Goal: Transaction & Acquisition: Purchase product/service

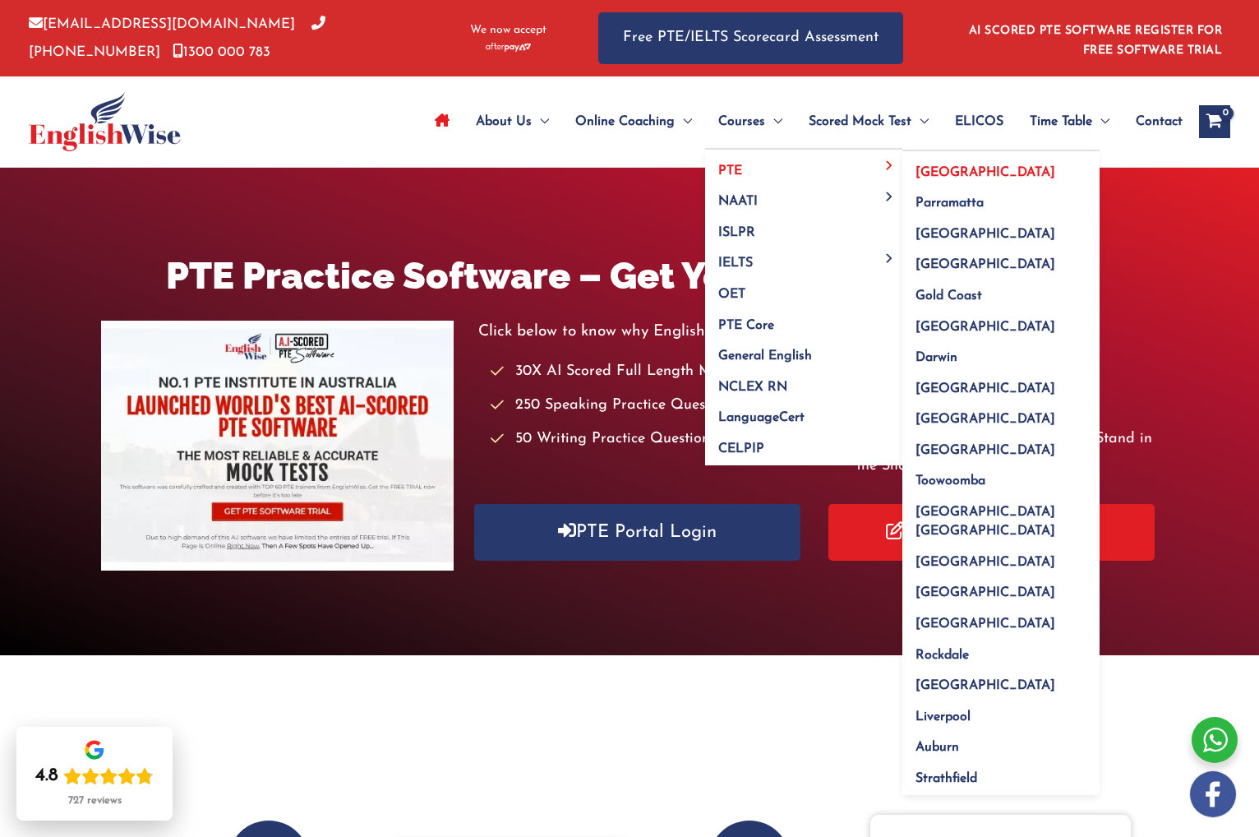
click at [916, 166] on span "[GEOGRAPHIC_DATA]" at bounding box center [986, 172] width 140 height 13
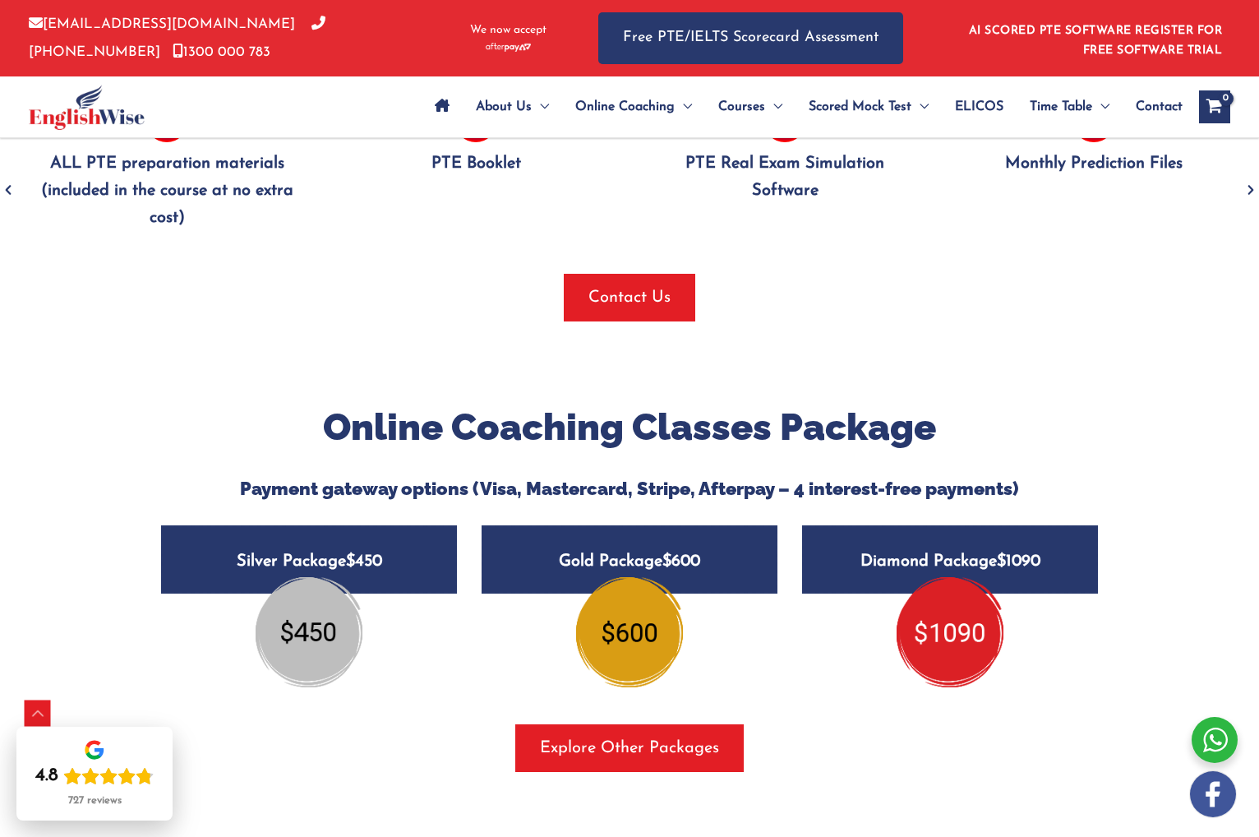
scroll to position [2085, 0]
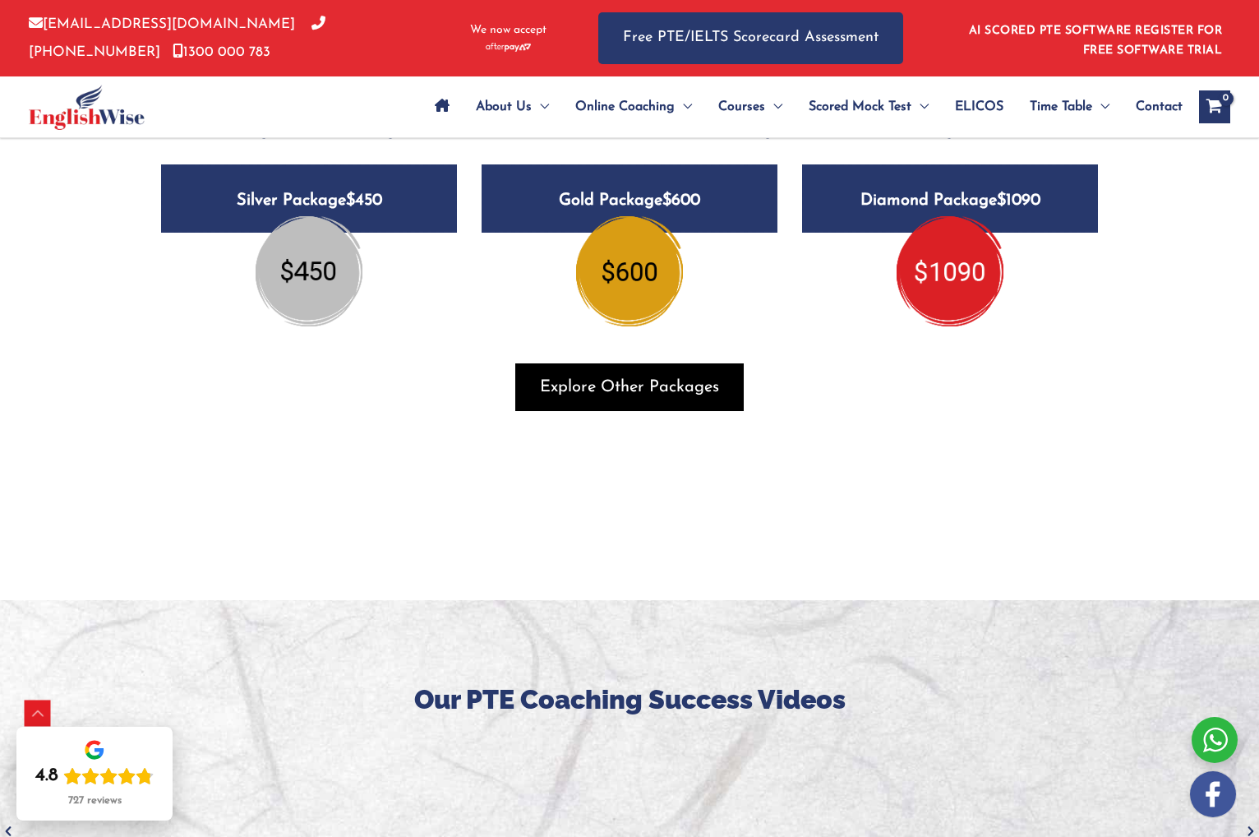
click at [617, 376] on span "Explore Other Packages" at bounding box center [629, 387] width 179 height 23
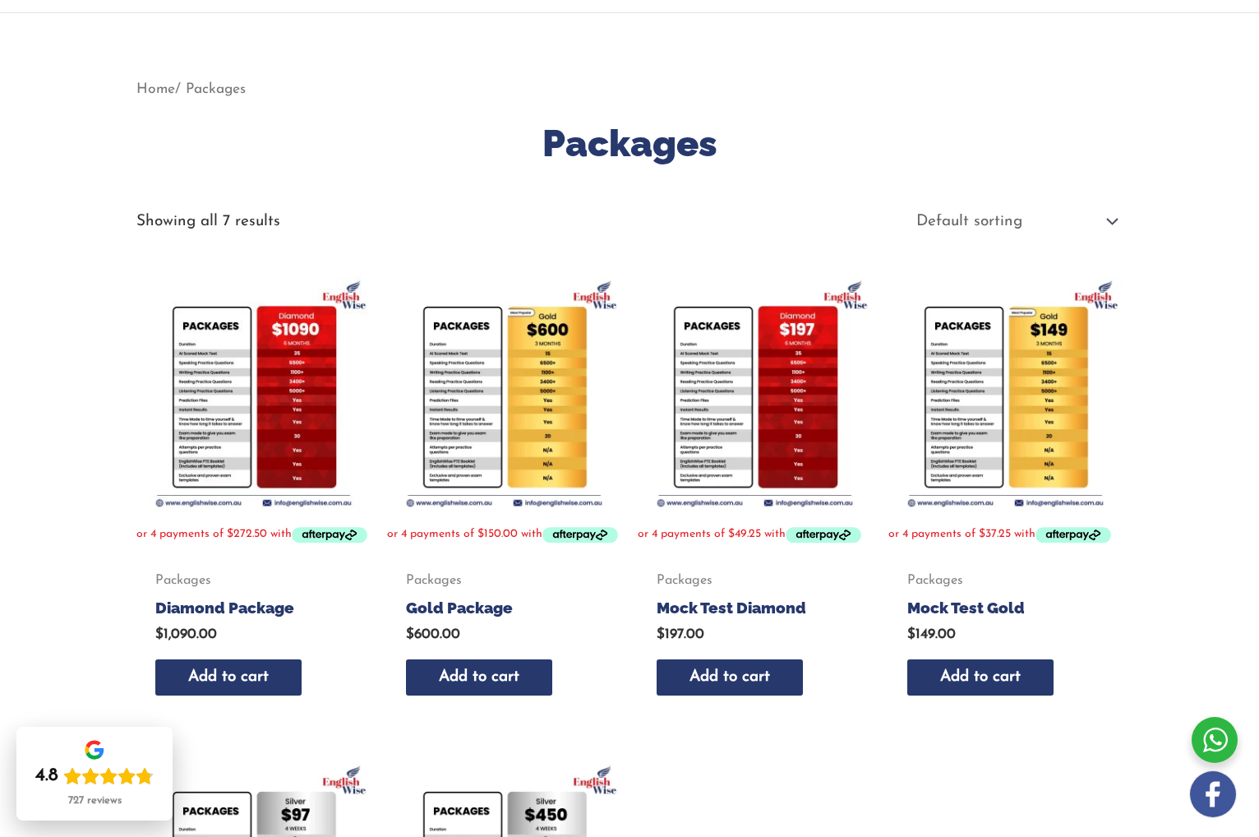
scroll to position [140, 0]
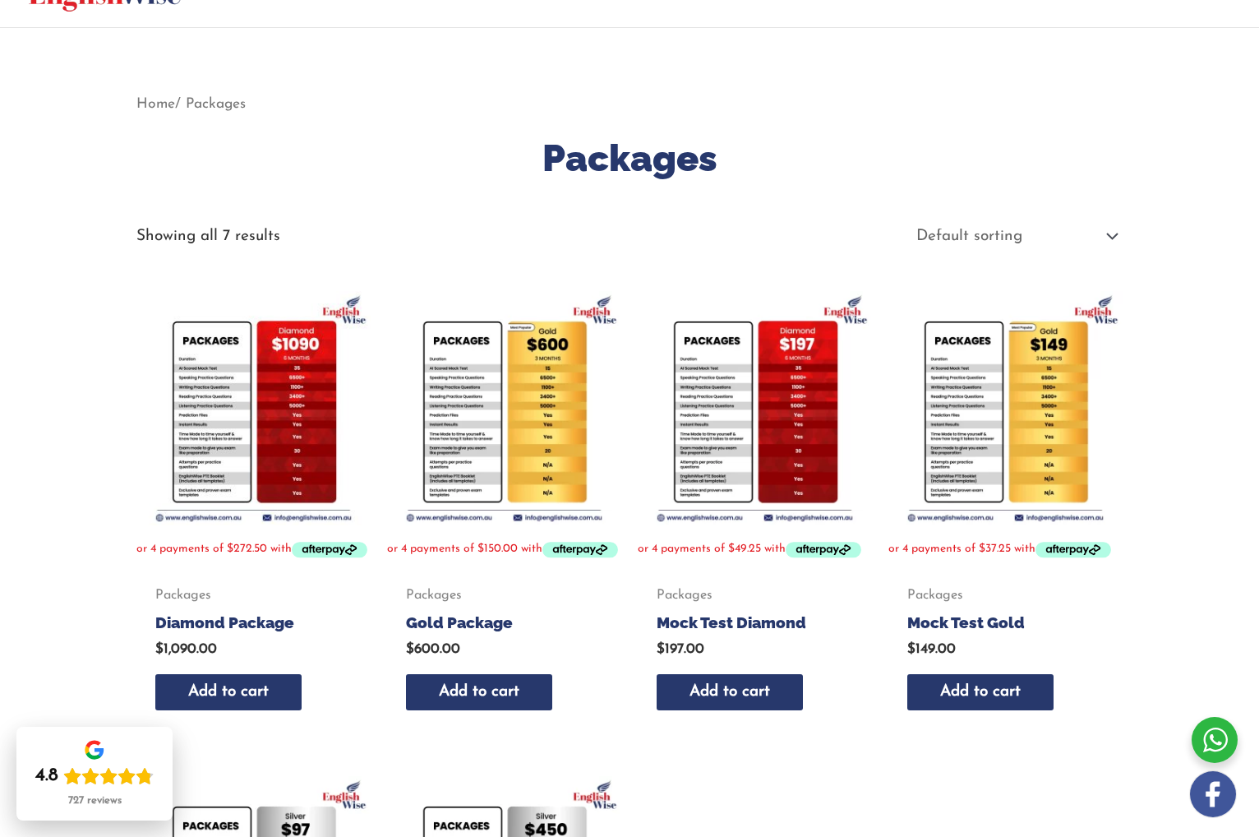
click at [977, 389] on img at bounding box center [1006, 408] width 234 height 234
